Goal: Obtain resource: Download file/media

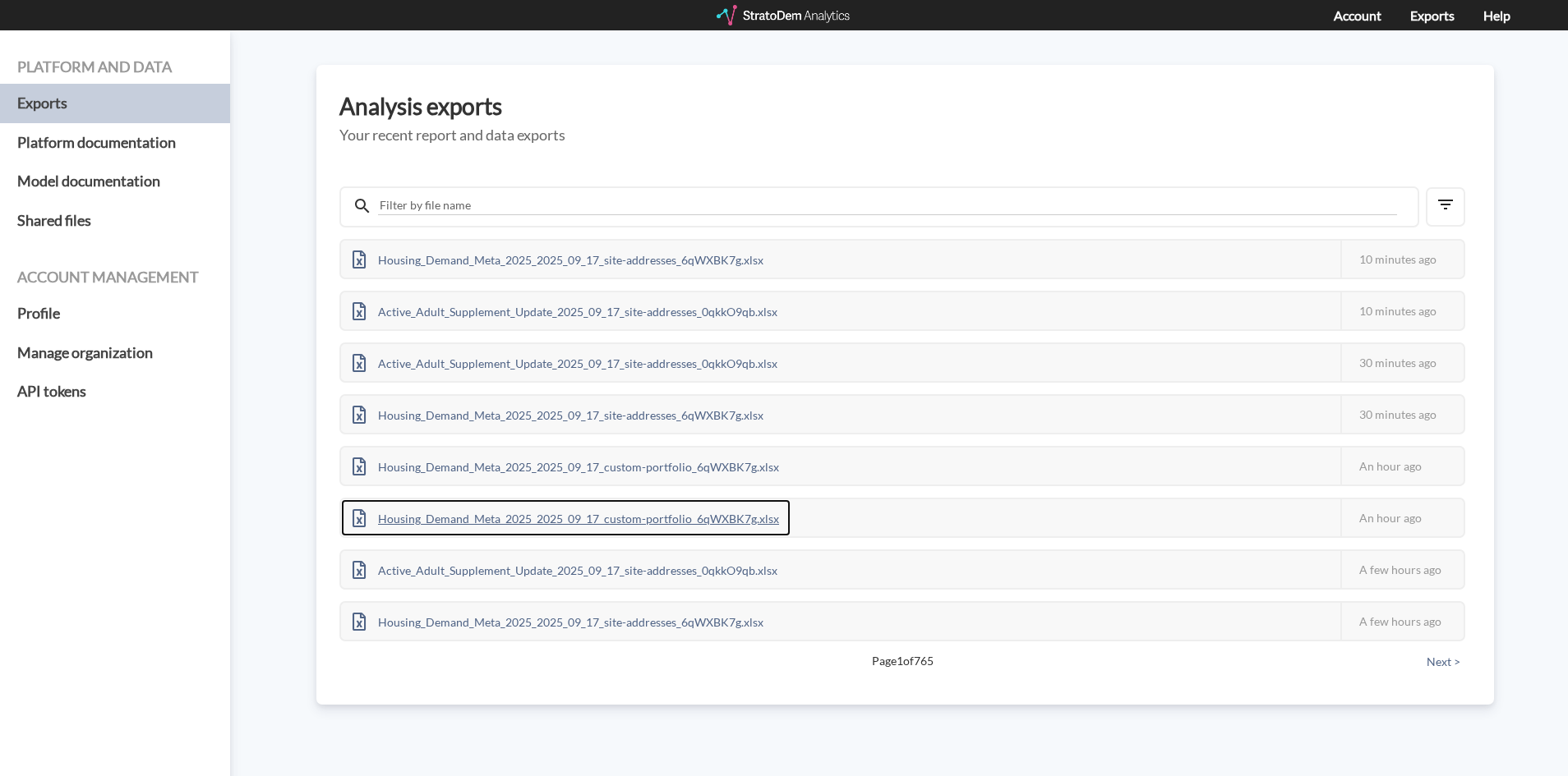
click at [618, 511] on div "Housing_Demand_Meta_2025_2025_09_17_custom-portfolio_6qWXBK7g.xlsx" at bounding box center [565, 518] width 450 height 37
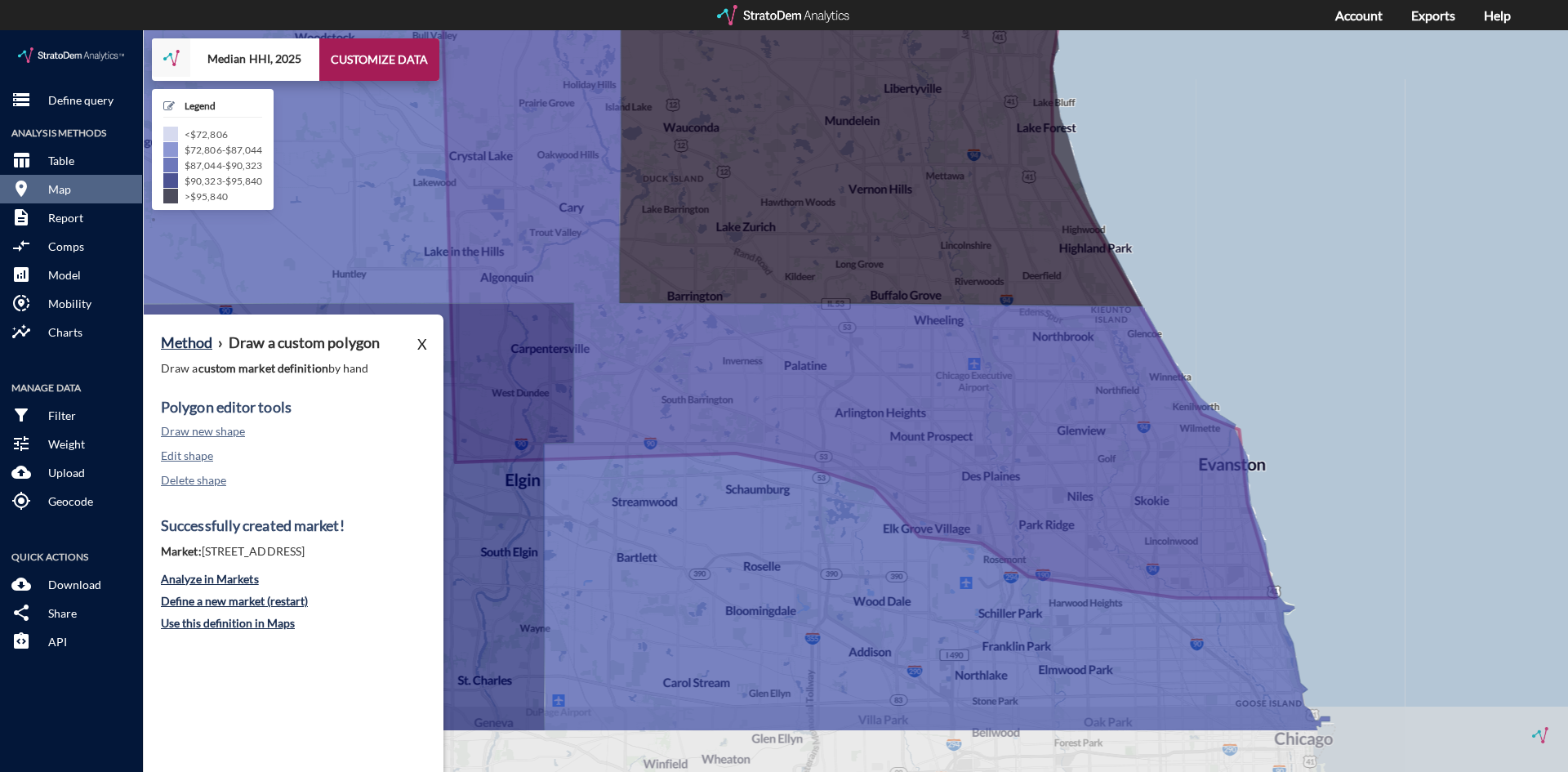
drag, startPoint x: 1413, startPoint y: 685, endPoint x: 1298, endPoint y: 553, distance: 175.1
click div "+ − Median HHI, 2025 CUSTOMIZE DATA Legend < $72,806 $72,806 - $87,044 $87,044 …"
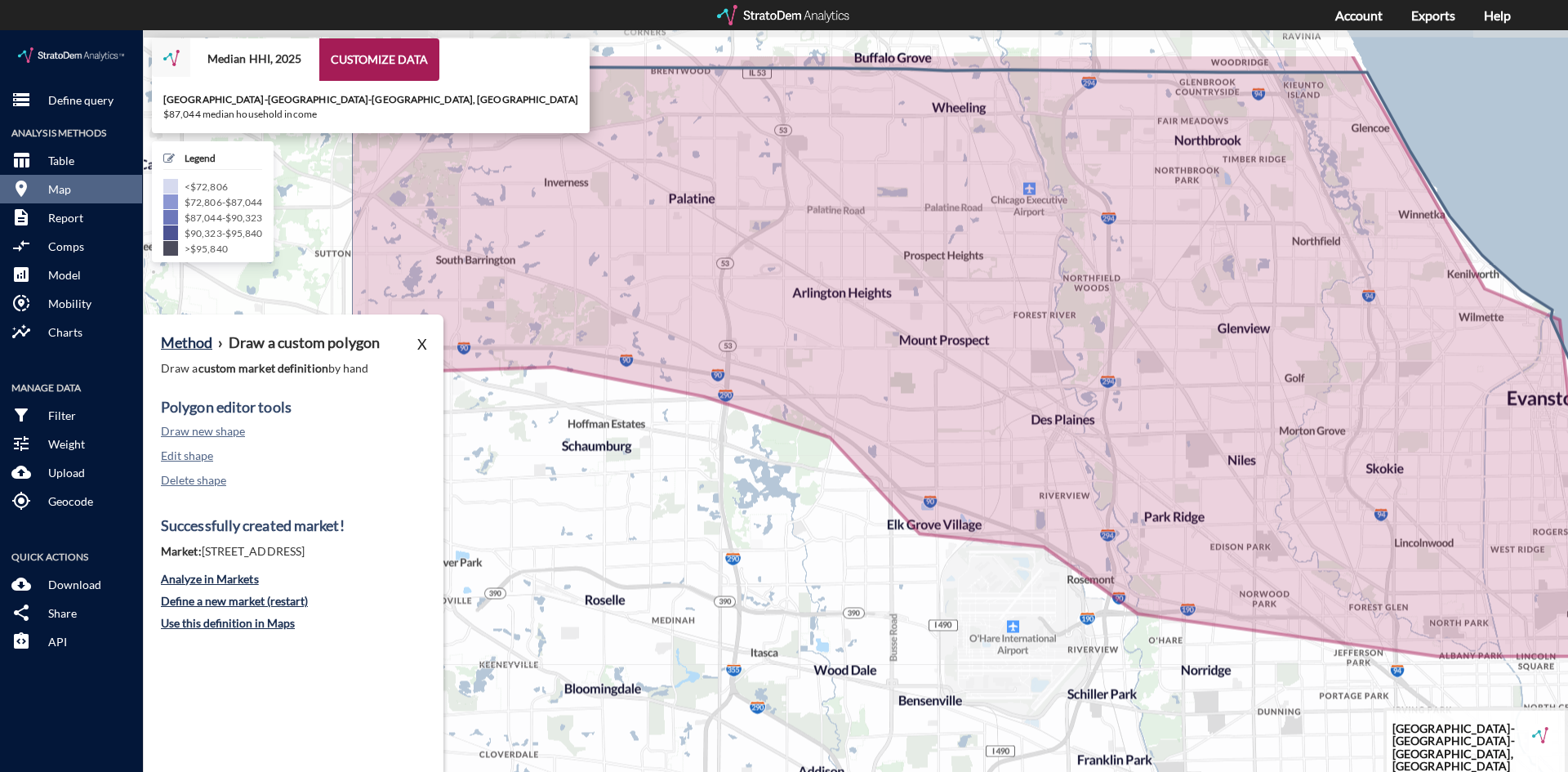
drag, startPoint x: 857, startPoint y: 594, endPoint x: 1222, endPoint y: 692, distance: 377.9
click icon
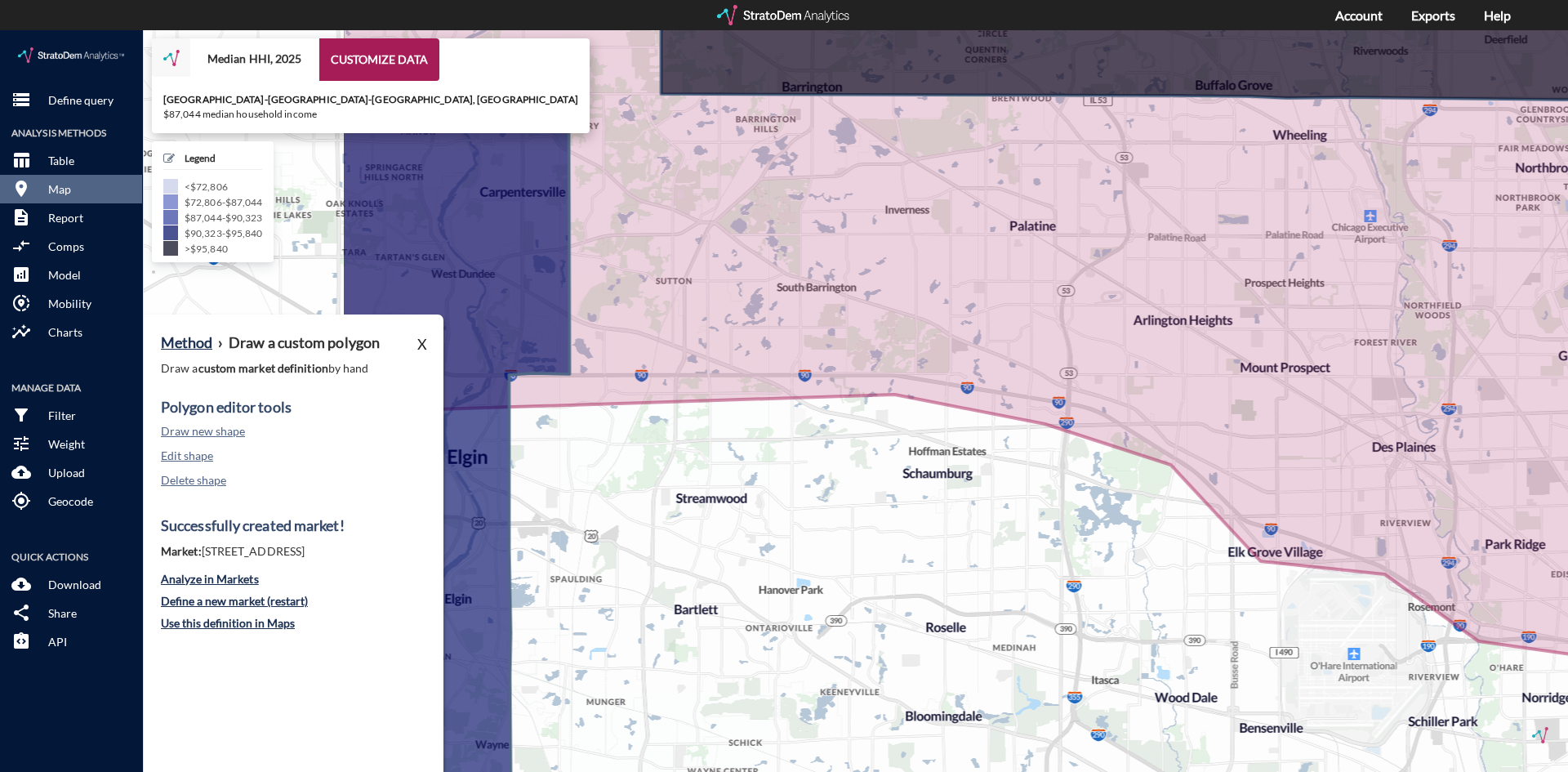
drag, startPoint x: 580, startPoint y: 437, endPoint x: 929, endPoint y: 464, distance: 350.0
click icon
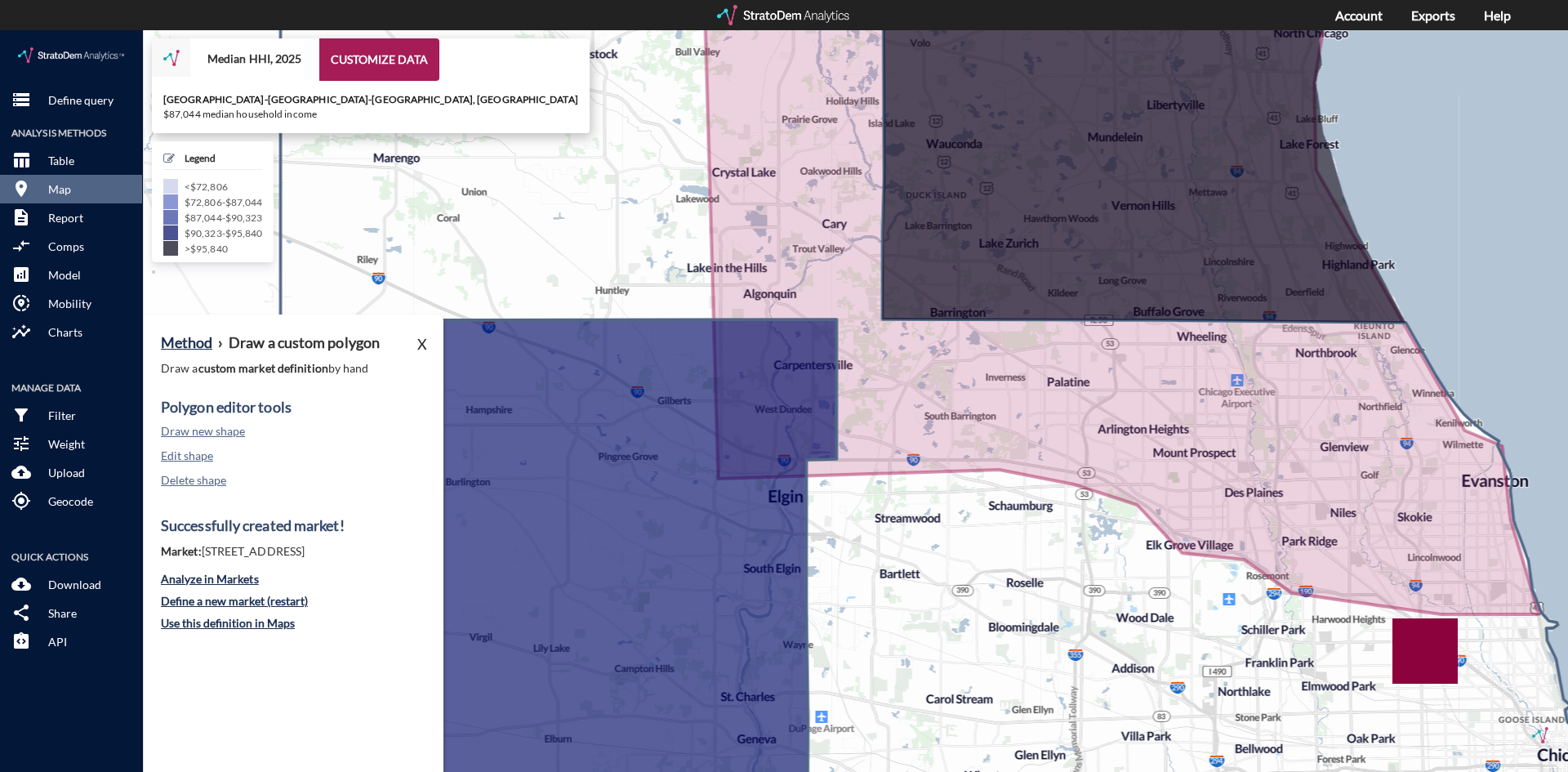
drag, startPoint x: 883, startPoint y: 486, endPoint x: 945, endPoint y: 508, distance: 65.8
click icon
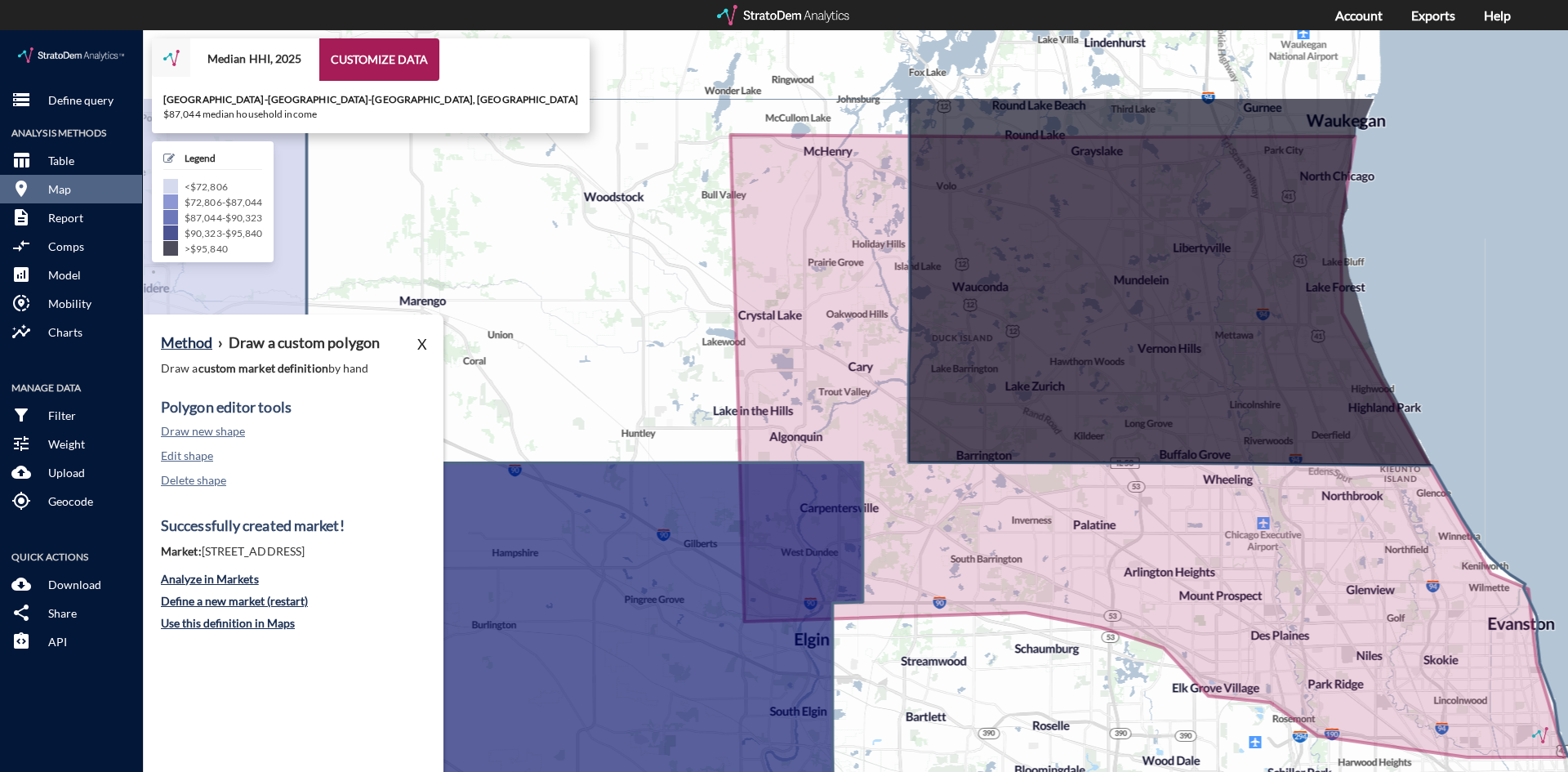
drag, startPoint x: 939, startPoint y: 510, endPoint x: 979, endPoint y: 646, distance: 141.8
click icon
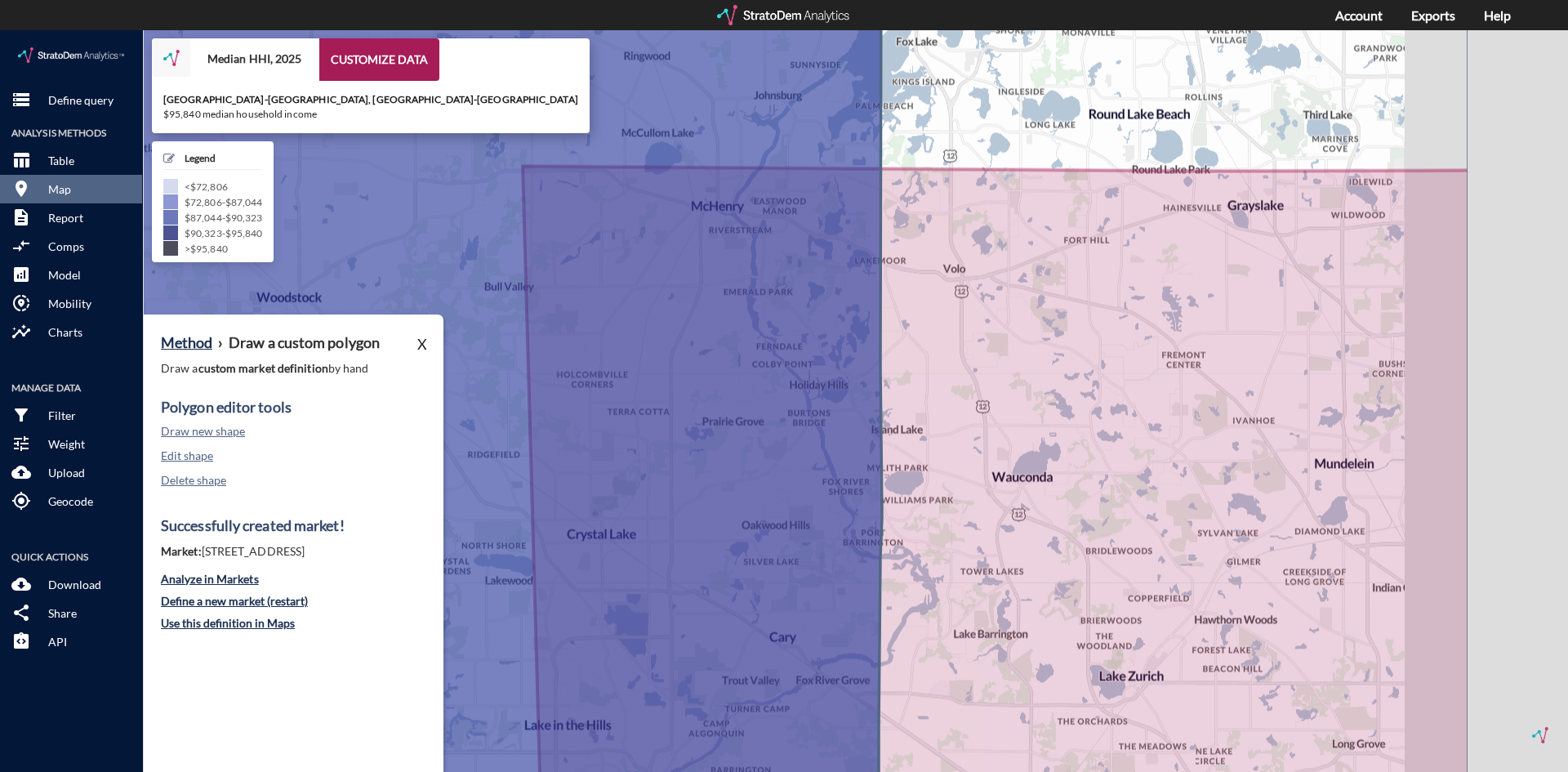
drag, startPoint x: 1048, startPoint y: 213, endPoint x: 638, endPoint y: 186, distance: 410.9
click icon
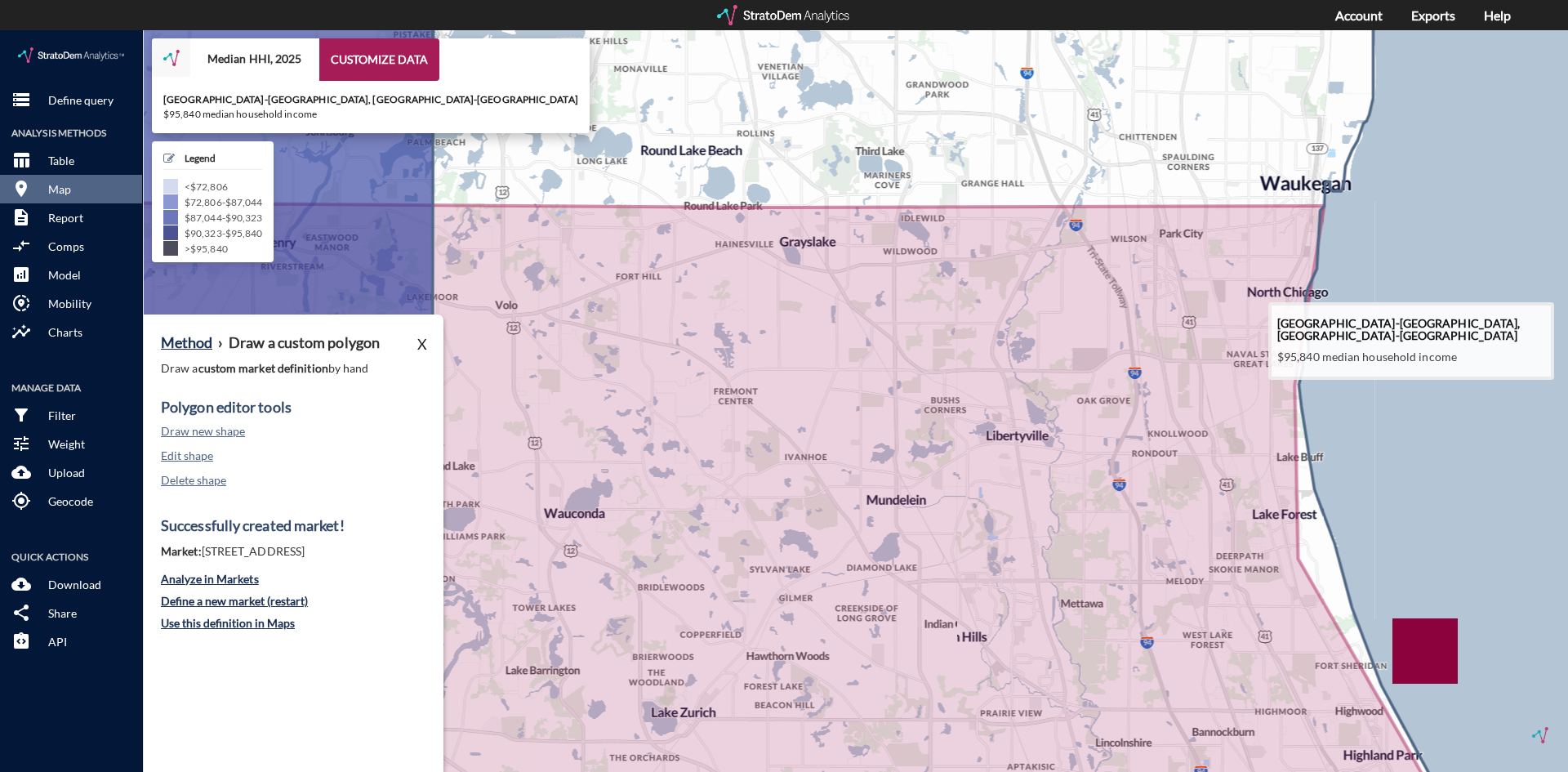
drag, startPoint x: 1334, startPoint y: 200, endPoint x: 1208, endPoint y: 261, distance: 140.0
click icon
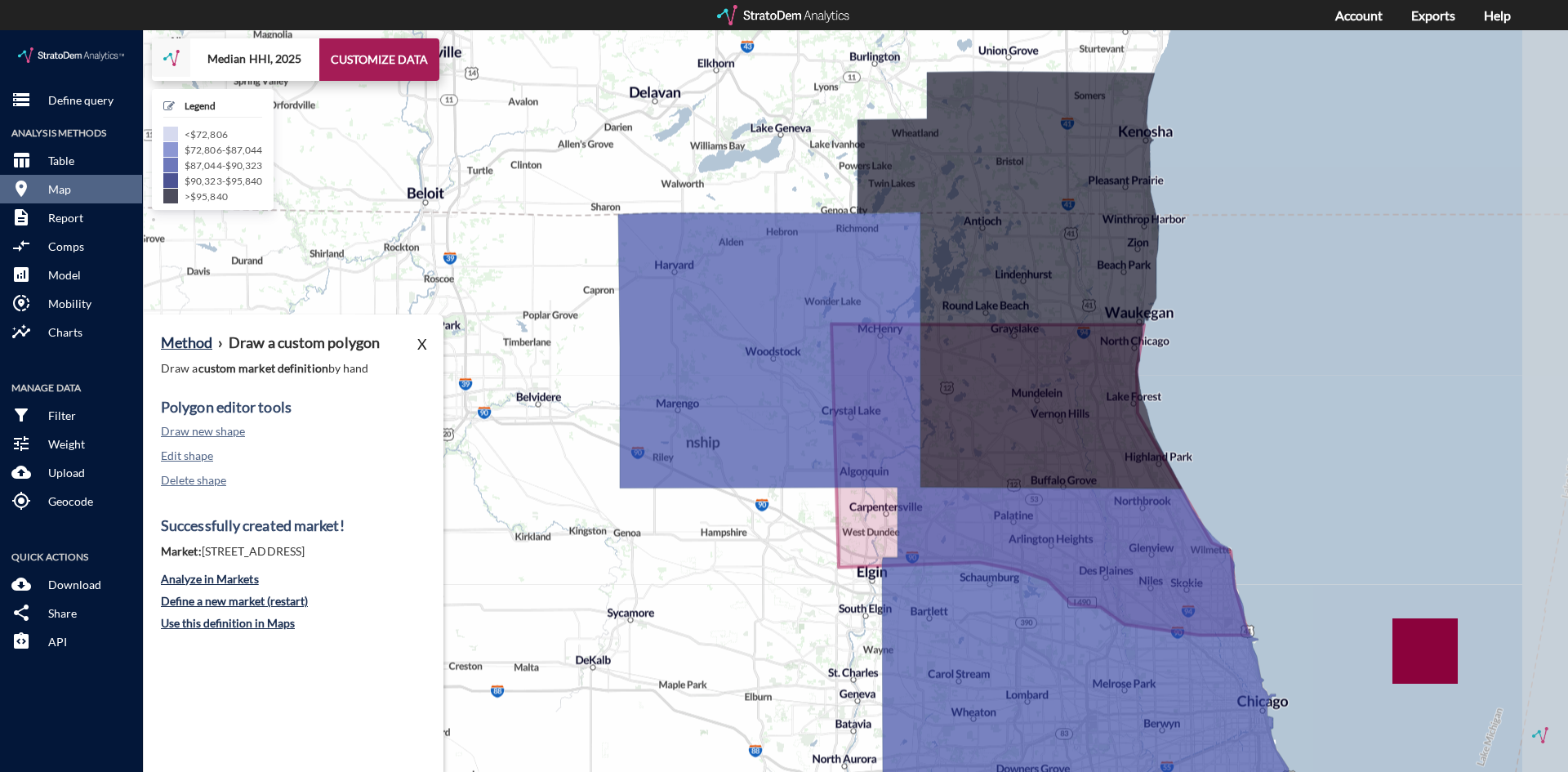
drag, startPoint x: 1315, startPoint y: 479, endPoint x: 1255, endPoint y: 406, distance: 94.5
click div "+ − Median HHI, 2025 CUSTOMIZE DATA Legend < $72,806 $72,806 - $87,044 $87,044 …"
